Goal: Task Accomplishment & Management: Manage account settings

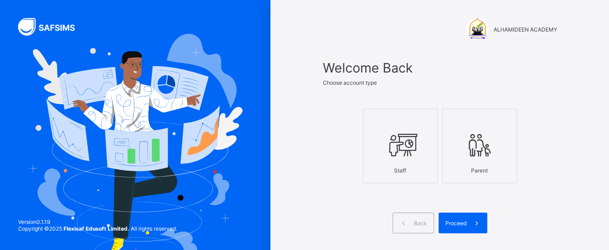
click at [423, 155] on div at bounding box center [400, 145] width 65 height 36
click at [455, 220] on span "Proceed" at bounding box center [455, 223] width 21 height 7
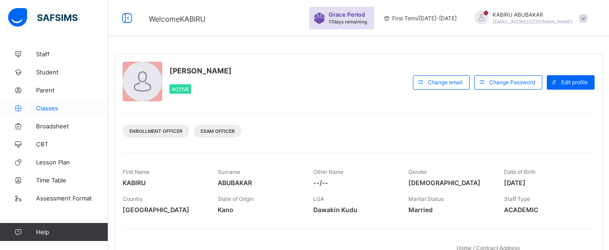
click at [52, 109] on span "Classes" at bounding box center [72, 108] width 72 height 7
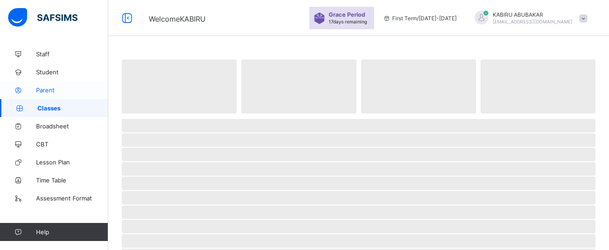
click at [50, 87] on span "Parent" at bounding box center [72, 89] width 72 height 7
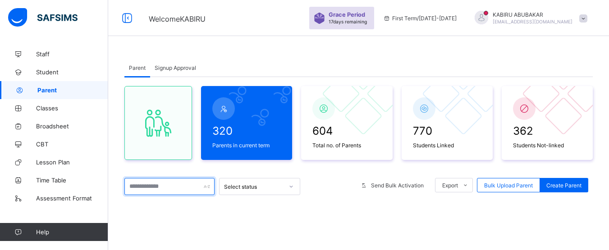
click at [185, 185] on input "text" at bounding box center [169, 186] width 90 height 17
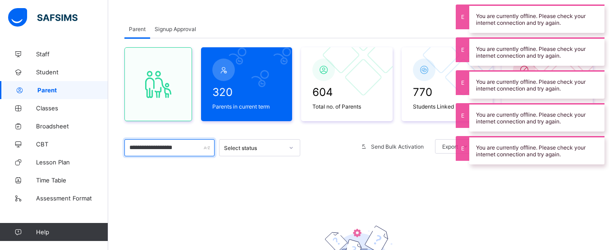
scroll to position [38, 0]
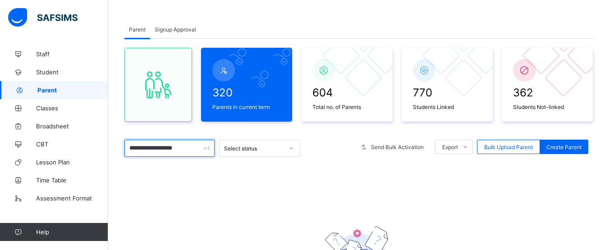
click at [197, 154] on input "**********" at bounding box center [169, 148] width 90 height 17
type input "*"
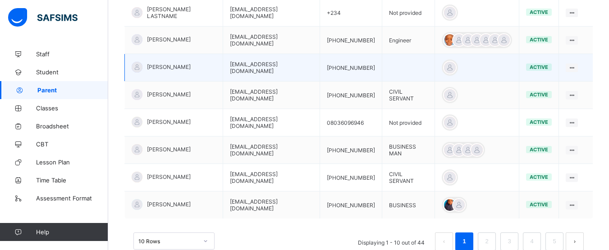
scroll to position [284, 0]
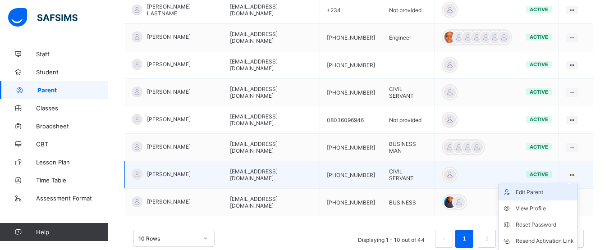
type input "********"
click at [543, 193] on div "Edit Parent" at bounding box center [544, 192] width 58 height 9
select select "**"
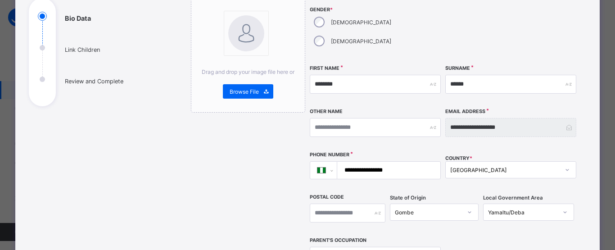
scroll to position [105, 0]
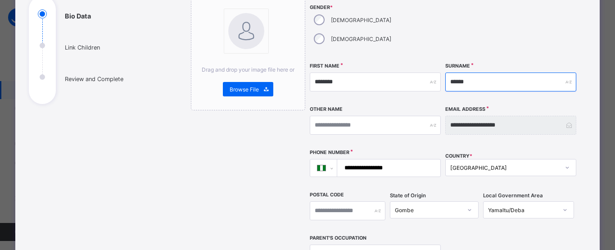
click at [494, 73] on input "******" at bounding box center [510, 82] width 131 height 19
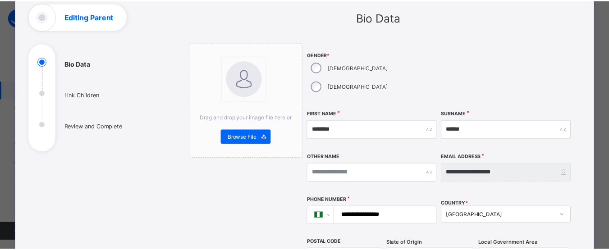
scroll to position [0, 0]
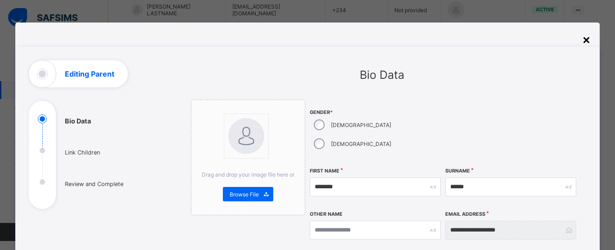
click at [583, 40] on div "×" at bounding box center [586, 39] width 9 height 15
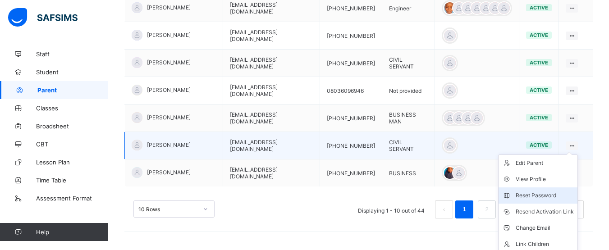
scroll to position [314, 0]
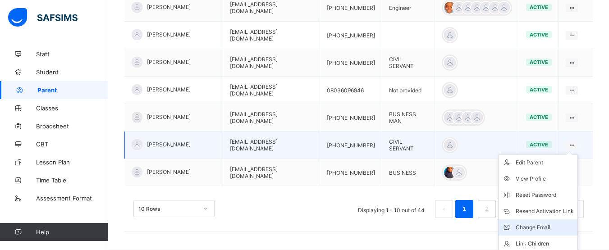
click at [551, 225] on div "Change Email" at bounding box center [544, 227] width 58 height 9
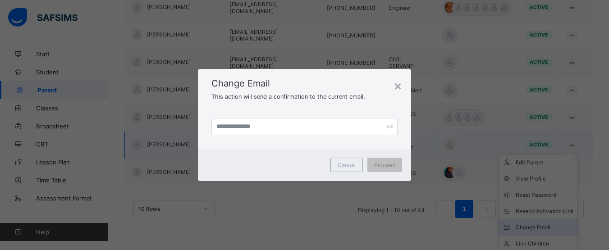
scroll to position [313, 0]
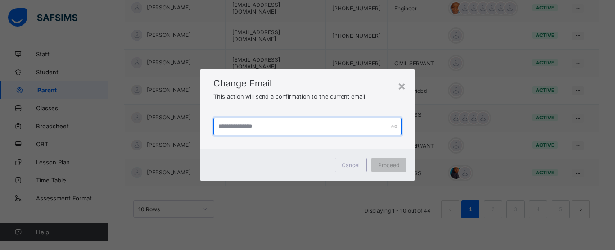
click at [226, 124] on input "text" at bounding box center [308, 126] width 188 height 17
type input "**********"
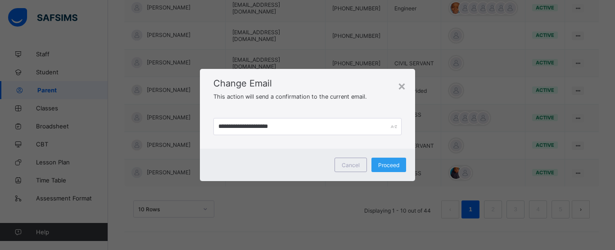
click at [388, 168] on span "Proceed" at bounding box center [388, 165] width 21 height 7
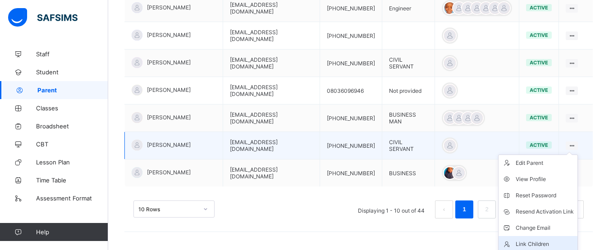
click at [555, 243] on div "Link Children" at bounding box center [544, 244] width 58 height 9
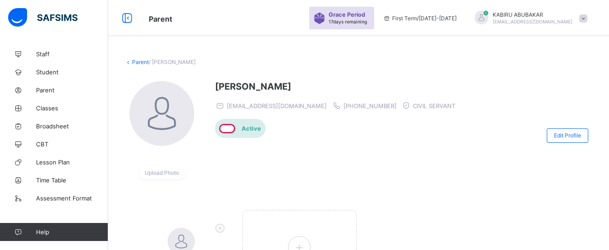
scroll to position [100, 0]
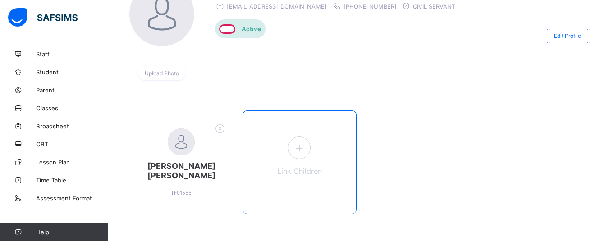
click at [310, 148] on span at bounding box center [299, 147] width 23 height 23
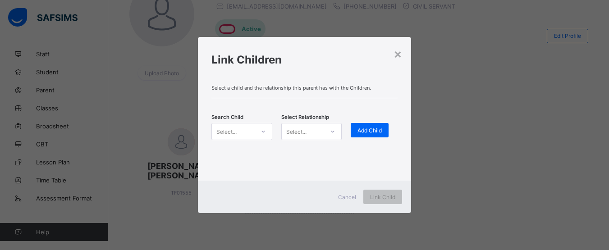
click at [264, 131] on icon at bounding box center [262, 131] width 5 height 9
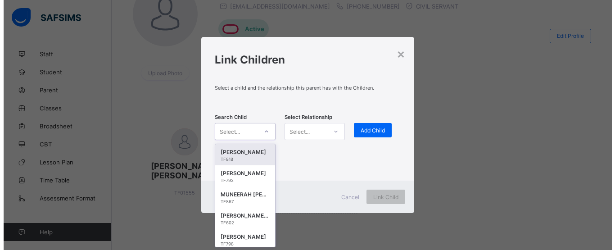
scroll to position [41, 0]
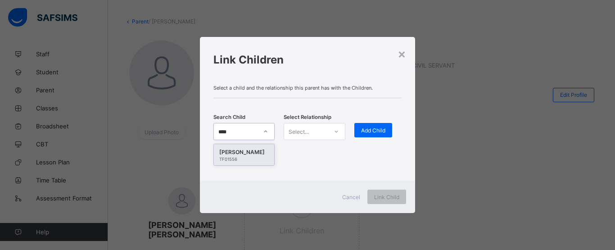
type input "*****"
click at [252, 151] on div "[PERSON_NAME]" at bounding box center [244, 152] width 50 height 9
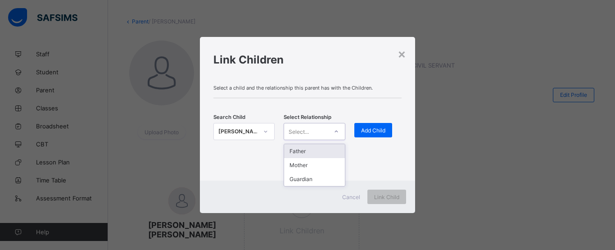
click at [312, 135] on div "Select..." at bounding box center [305, 131] width 43 height 13
click at [303, 153] on div "Father" at bounding box center [314, 151] width 60 height 14
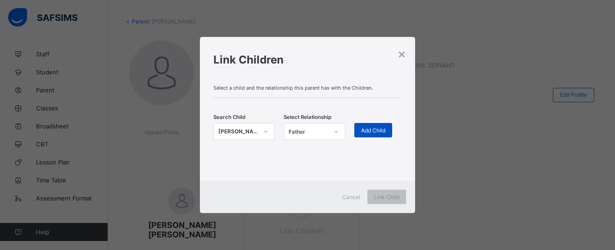
click at [368, 132] on span "Add Child" at bounding box center [373, 130] width 24 height 7
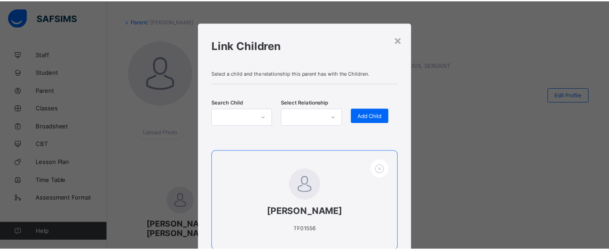
scroll to position [81, 0]
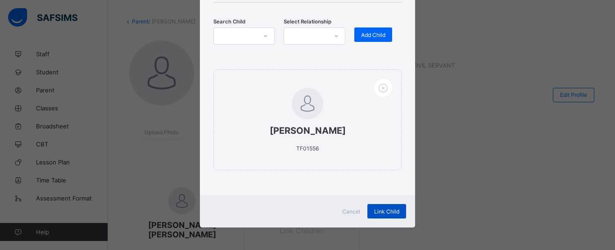
click at [385, 209] on span "Link Child" at bounding box center [386, 211] width 25 height 7
